Goal: Task Accomplishment & Management: Complete application form

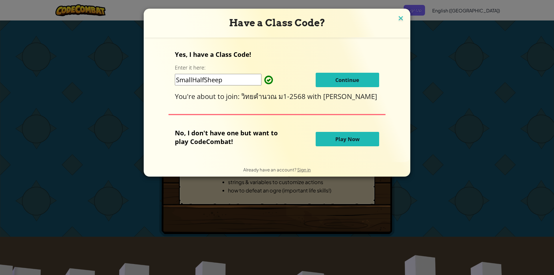
click at [397, 21] on img at bounding box center [401, 18] width 8 height 9
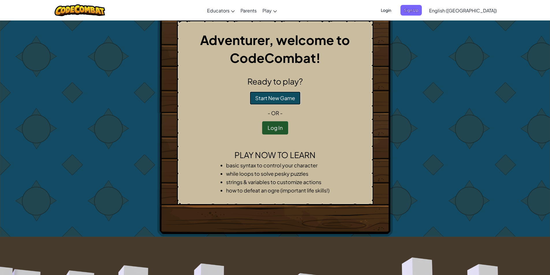
click at [275, 94] on button "Start New Game" at bounding box center [275, 97] width 51 height 13
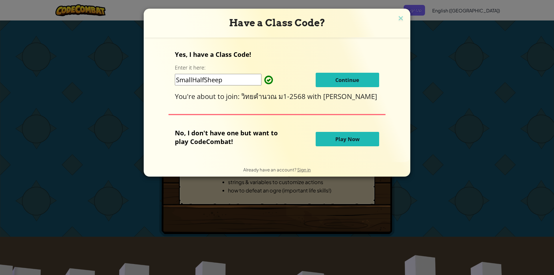
click at [340, 144] on button "Play Now" at bounding box center [347, 139] width 63 height 14
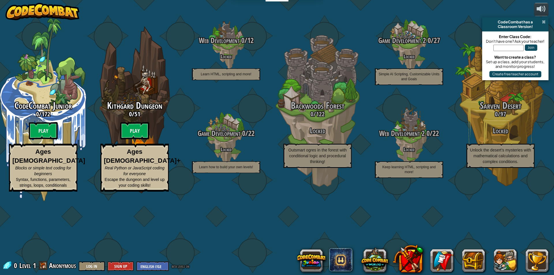
click at [545, 21] on span at bounding box center [544, 22] width 4 height 5
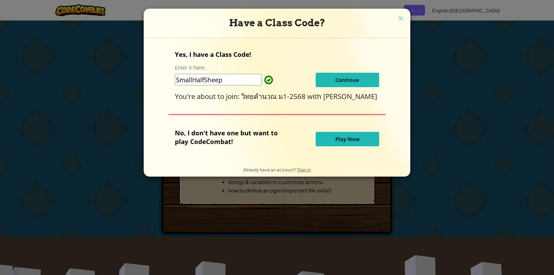
click at [349, 81] on span "Continue" at bounding box center [347, 79] width 24 height 7
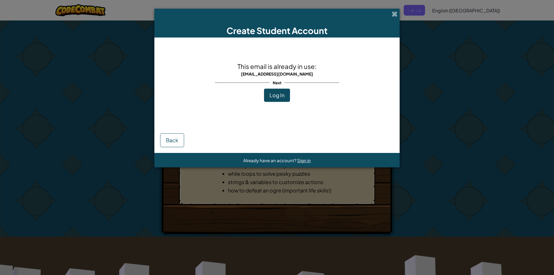
click at [287, 89] on button "Log In" at bounding box center [277, 95] width 26 height 13
